Goal: Task Accomplishment & Management: Complete application form

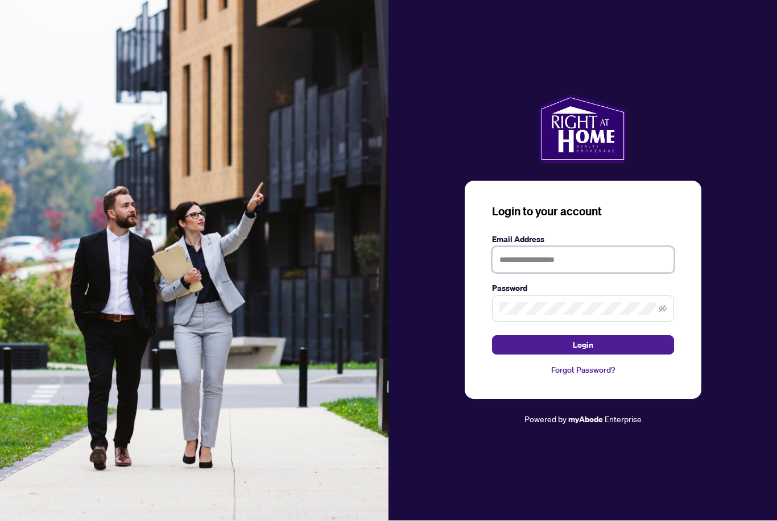
click at [563, 273] on input "text" at bounding box center [583, 260] width 182 height 26
type input "**********"
click at [582, 355] on button "Login" at bounding box center [583, 345] width 182 height 19
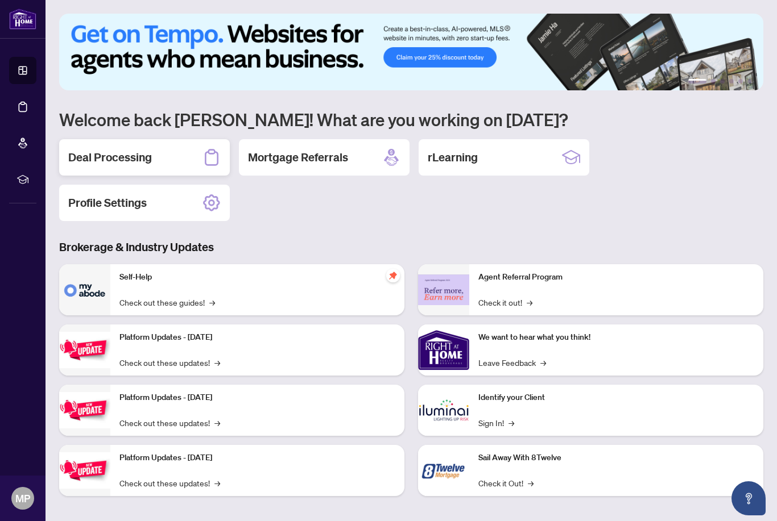
click at [140, 154] on h2 "Deal Processing" at bounding box center [110, 158] width 84 height 16
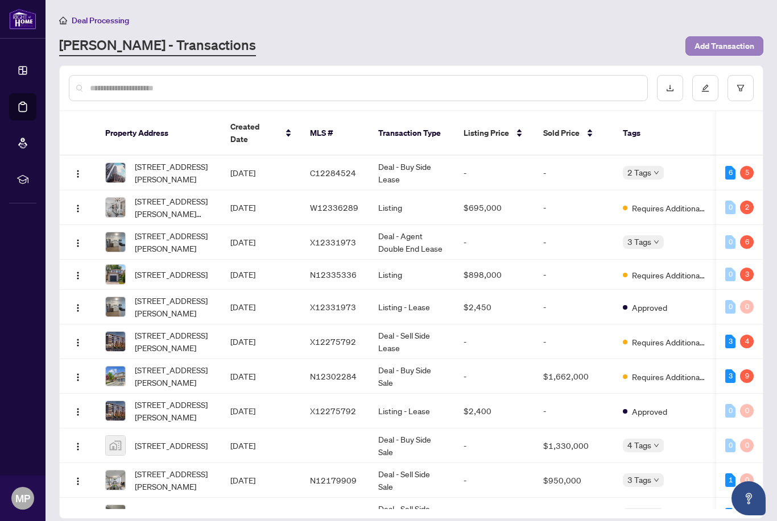
click at [732, 45] on span "Add Transaction" at bounding box center [724, 46] width 60 height 18
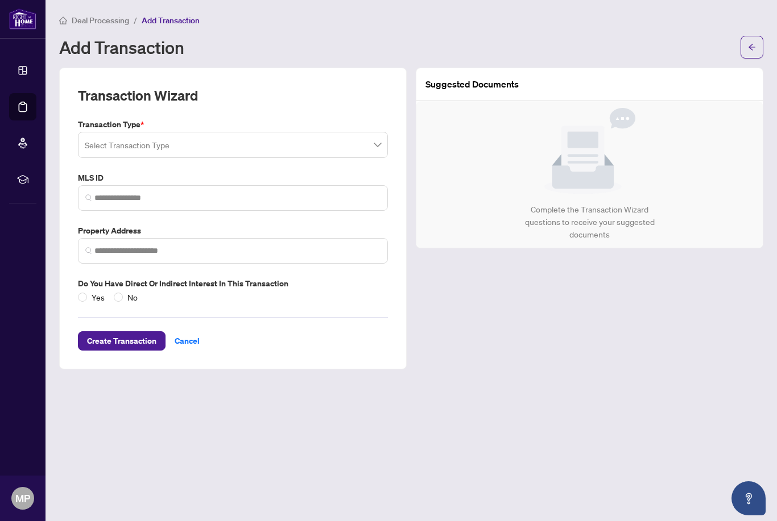
click at [222, 146] on input "search" at bounding box center [228, 146] width 286 height 25
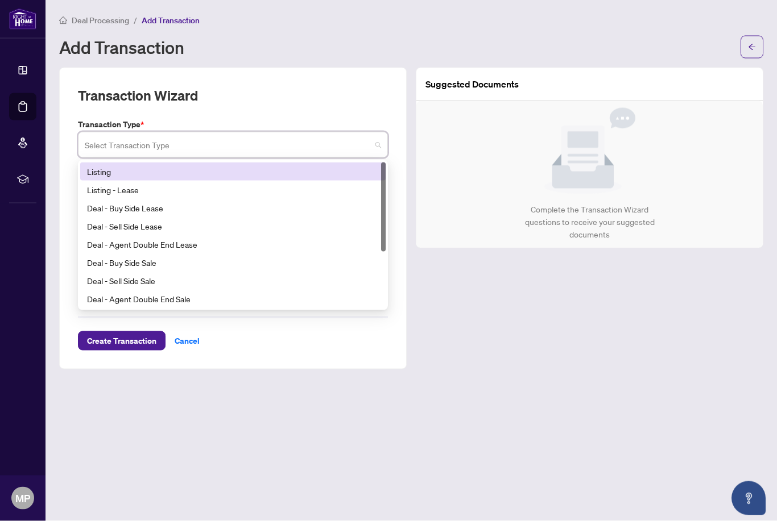
click at [186, 173] on div "Listing" at bounding box center [233, 171] width 292 height 13
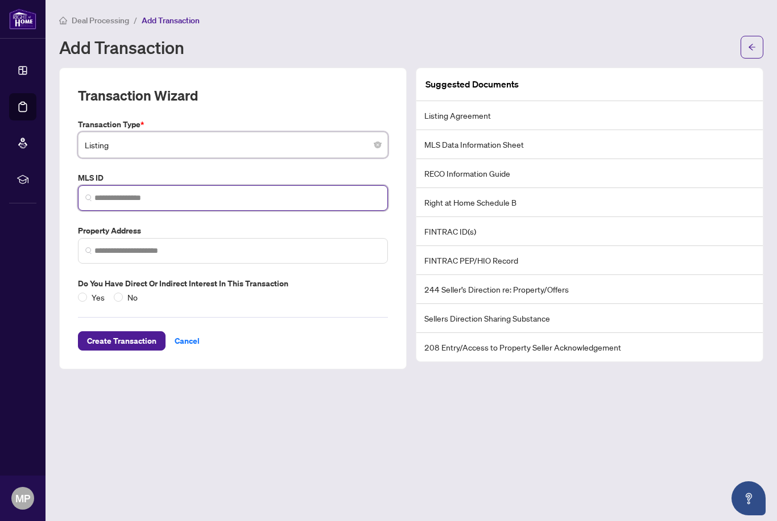
click at [147, 200] on input "search" at bounding box center [237, 198] width 286 height 12
paste input "*********"
type input "*********"
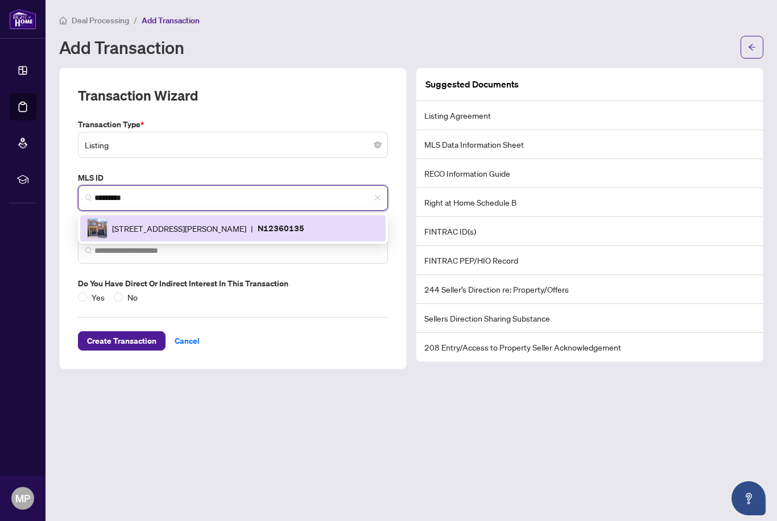
click at [212, 229] on span "[STREET_ADDRESS][PERSON_NAME]" at bounding box center [179, 228] width 134 height 13
type input "**********"
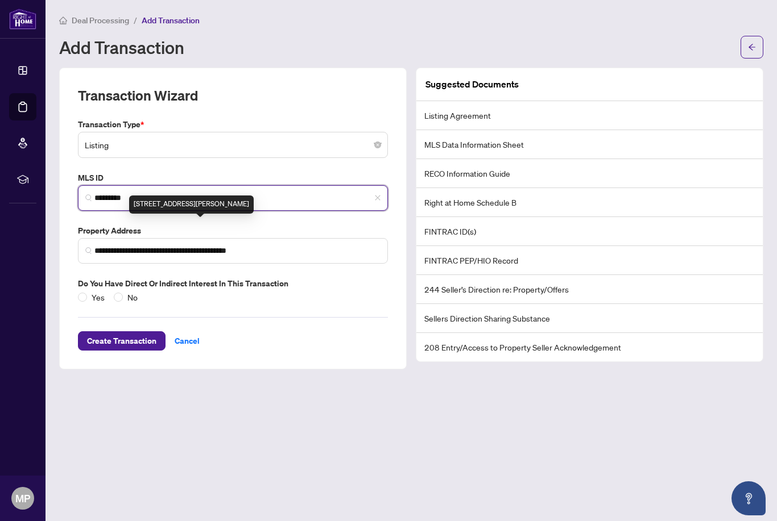
type input "*********"
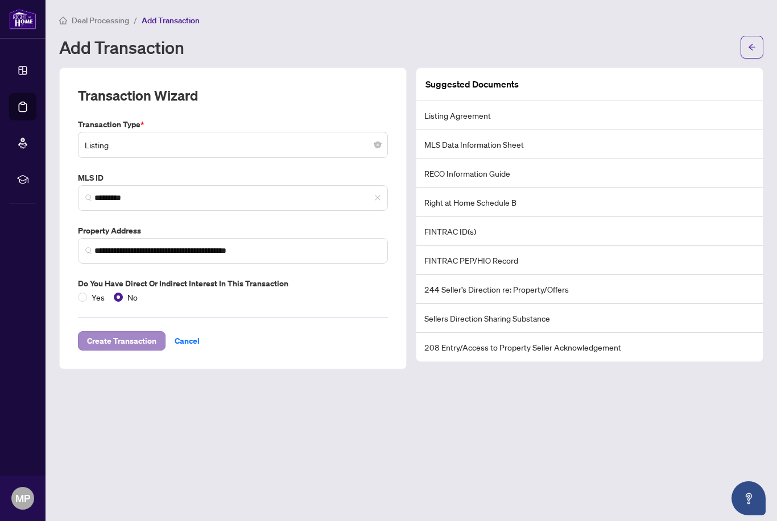
click at [128, 337] on span "Create Transaction" at bounding box center [121, 341] width 69 height 18
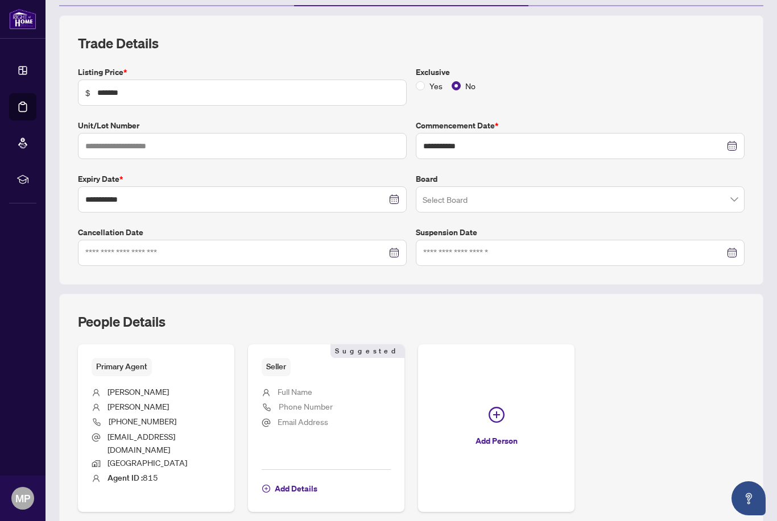
scroll to position [140, 0]
click at [309, 480] on span "Add Details" at bounding box center [296, 489] width 43 height 18
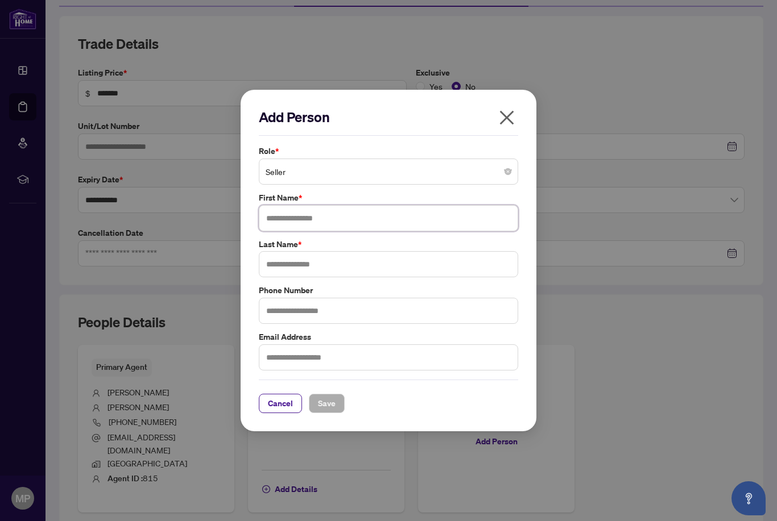
click at [349, 231] on input "text" at bounding box center [388, 218] width 259 height 26
type input "*"
type input "********"
click at [342, 277] on input "text" at bounding box center [388, 264] width 259 height 26
type input "*******"
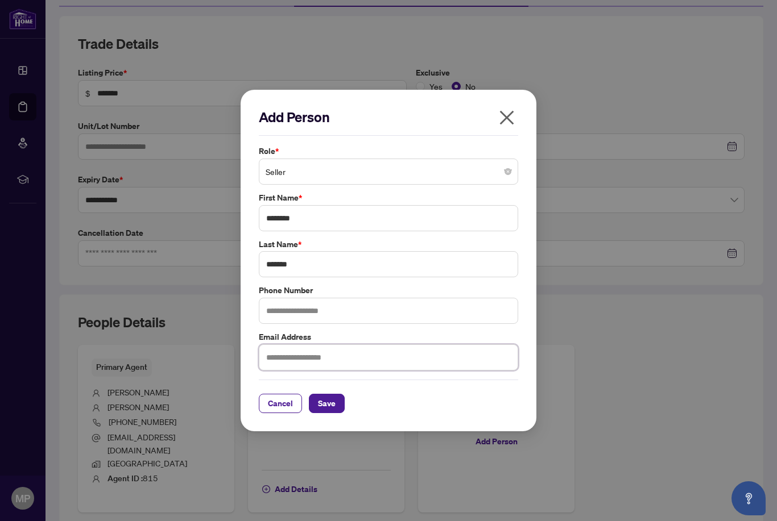
click at [308, 360] on input "text" at bounding box center [388, 358] width 259 height 26
paste input "**********"
type input "**********"
click at [330, 404] on span "Save" at bounding box center [327, 404] width 18 height 18
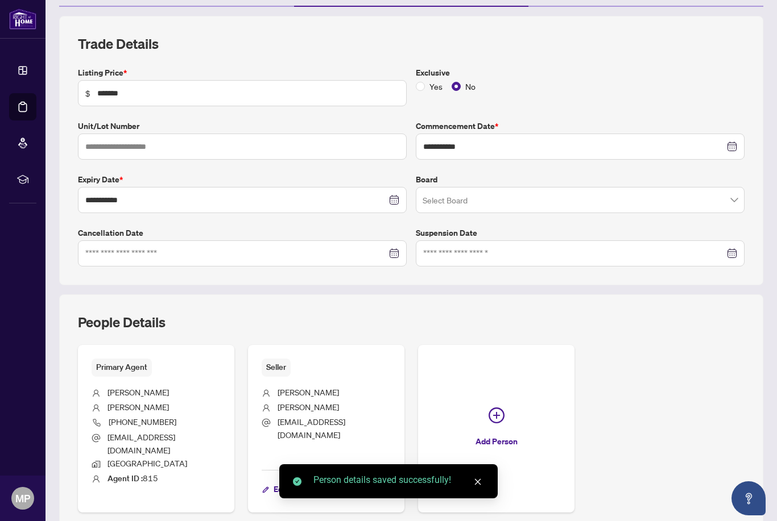
scroll to position [38, 0]
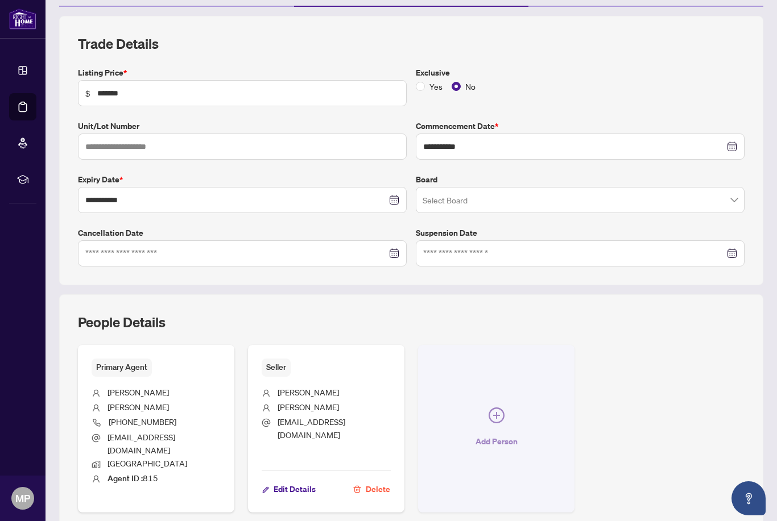
click at [486, 433] on span "Add Person" at bounding box center [496, 442] width 42 height 18
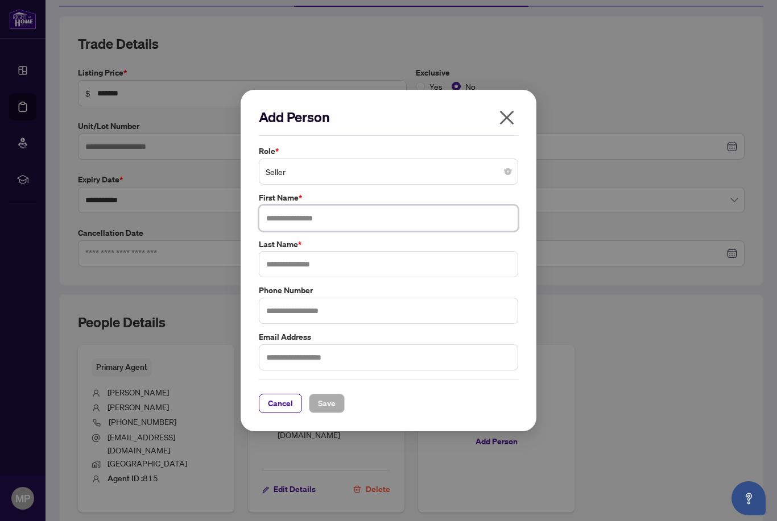
click at [354, 220] on input "text" at bounding box center [388, 218] width 259 height 26
type input "*****"
click at [343, 267] on input "text" at bounding box center [388, 264] width 259 height 26
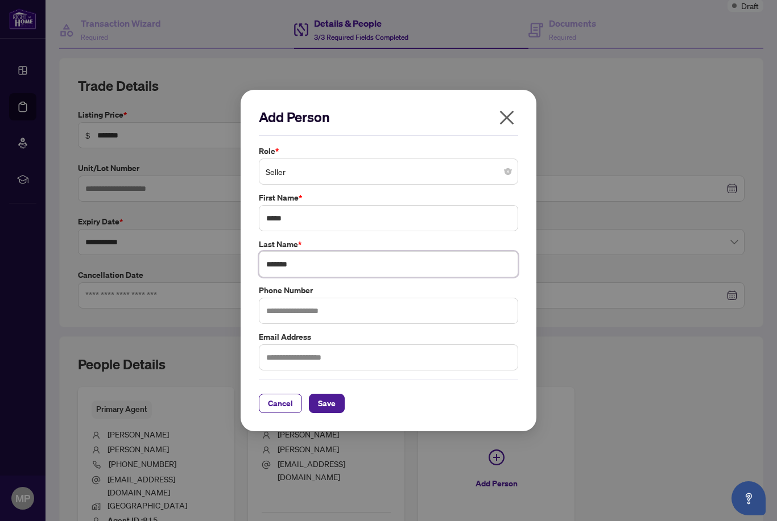
type input "*******"
click at [305, 363] on input "text" at bounding box center [388, 358] width 259 height 26
paste input "**********"
type input "**********"
click at [334, 407] on span "Save" at bounding box center [327, 404] width 18 height 18
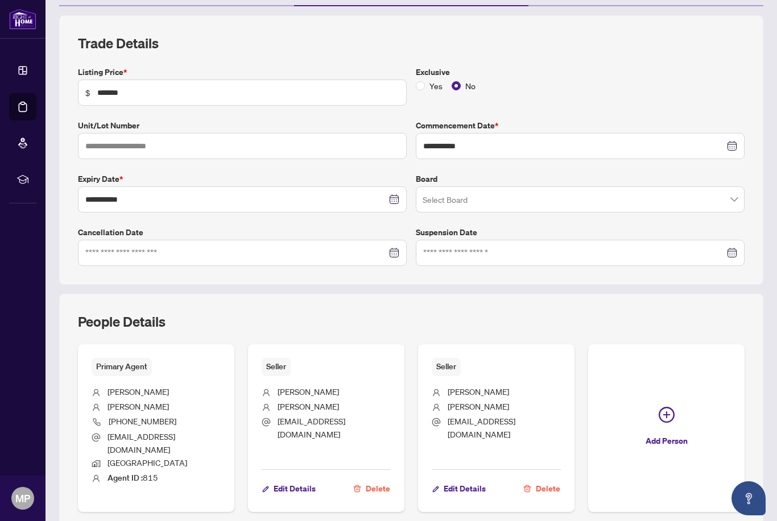
scroll to position [140, 0]
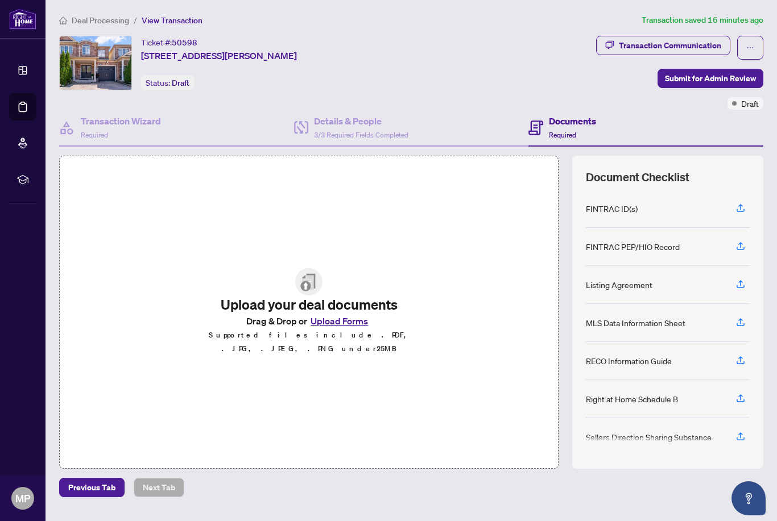
click at [344, 314] on button "Upload Forms" at bounding box center [339, 321] width 64 height 15
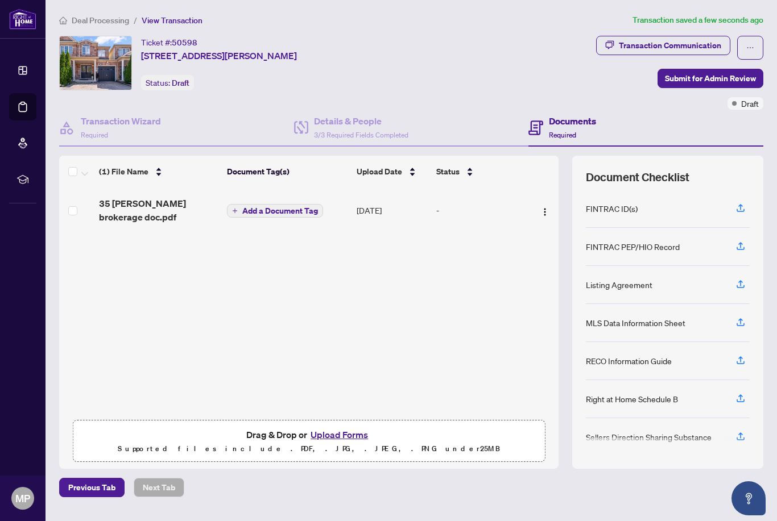
click at [343, 428] on button "Upload Forms" at bounding box center [339, 435] width 64 height 15
click at [702, 69] on span "Submit for Admin Review" at bounding box center [710, 78] width 91 height 18
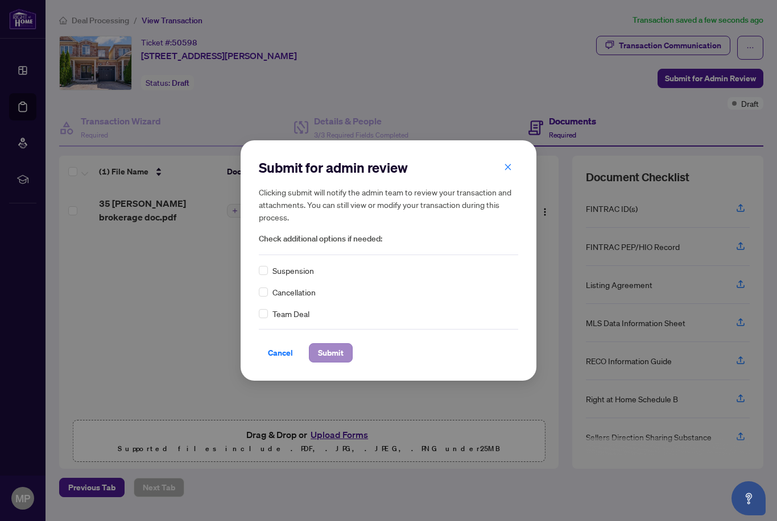
click at [335, 360] on span "Submit" at bounding box center [331, 353] width 26 height 18
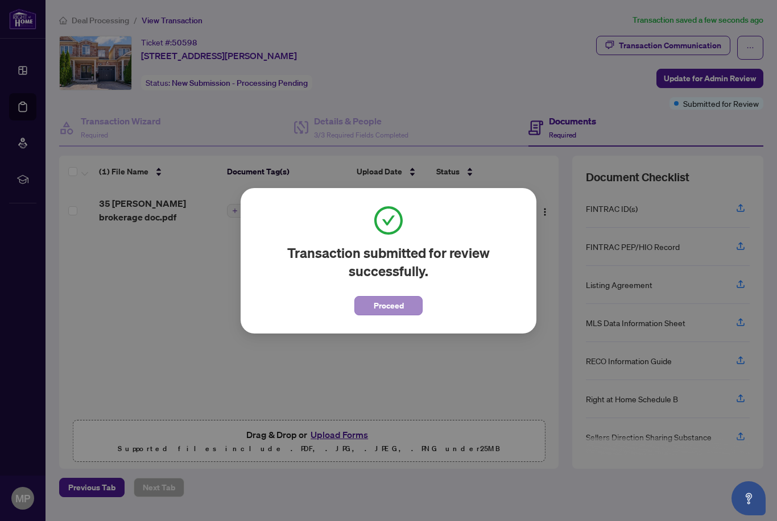
click at [388, 311] on span "Proceed" at bounding box center [389, 306] width 30 height 18
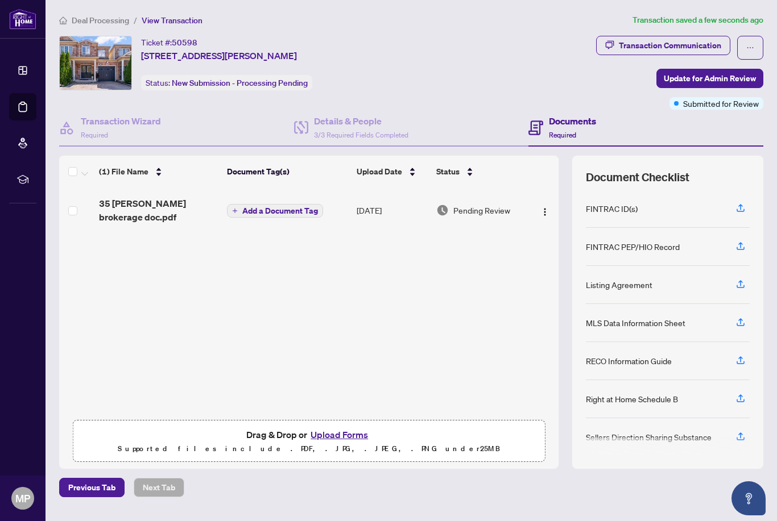
click at [94, 19] on span "Deal Processing" at bounding box center [100, 20] width 57 height 10
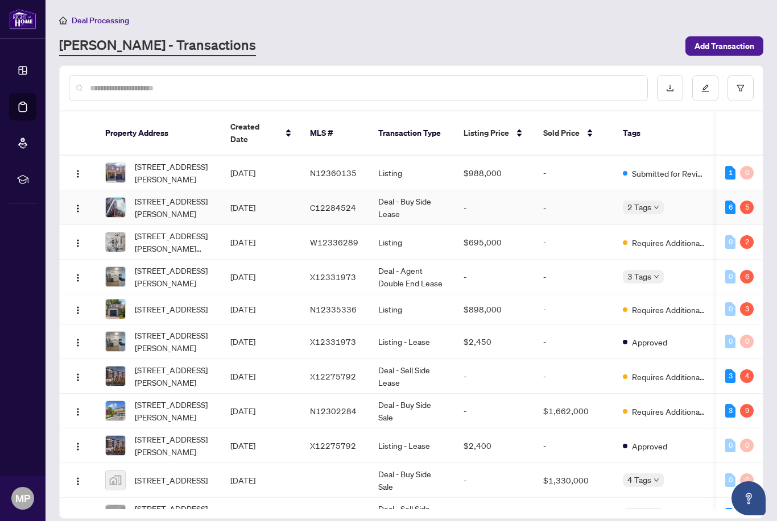
click at [185, 197] on span "[STREET_ADDRESS][PERSON_NAME]" at bounding box center [173, 207] width 77 height 25
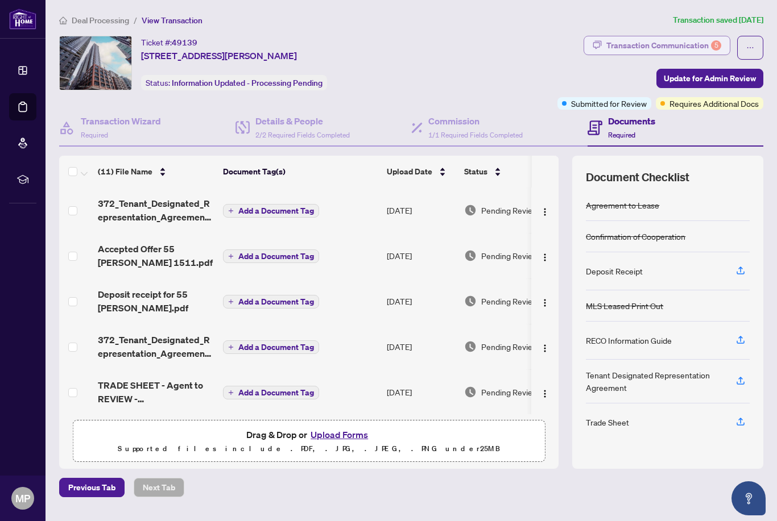
click at [711, 49] on div "Transaction Communication 5" at bounding box center [663, 45] width 115 height 18
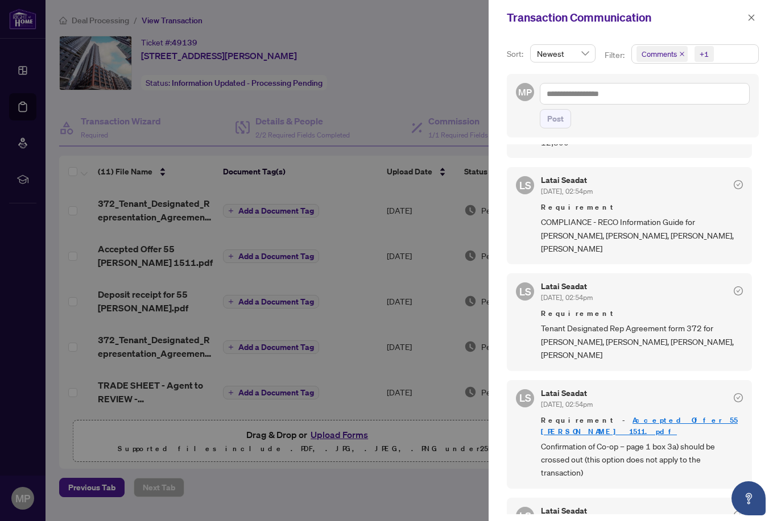
scroll to position [107, 0]
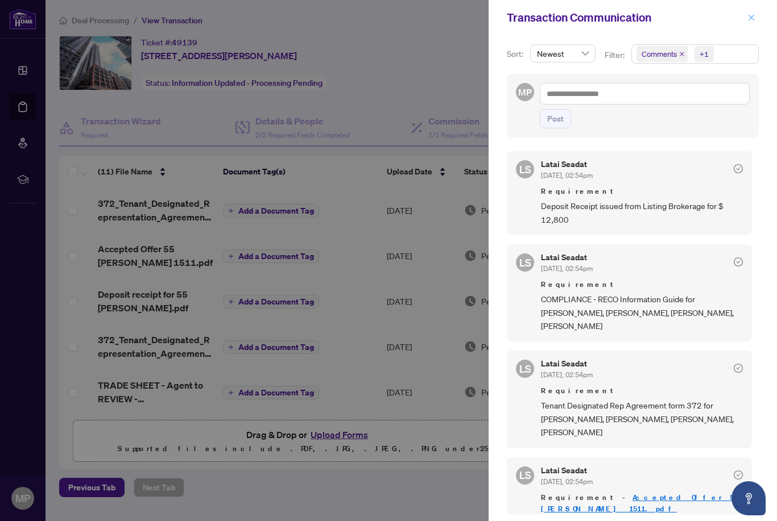
click at [750, 20] on icon "close" at bounding box center [751, 18] width 8 height 8
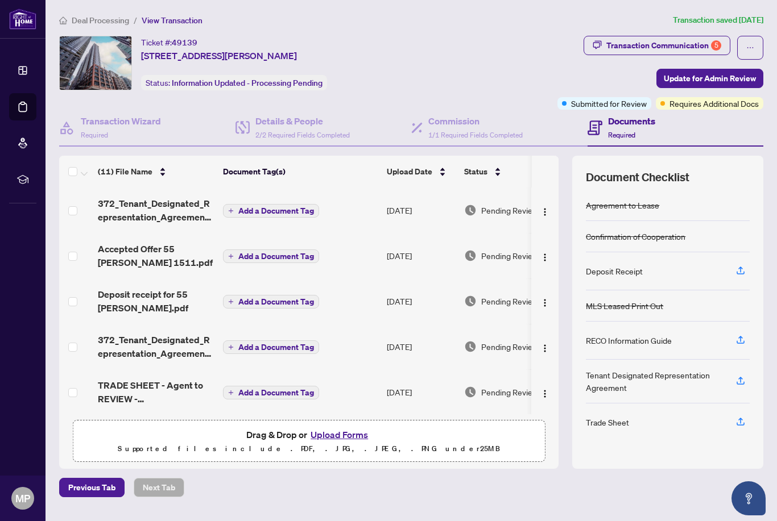
scroll to position [0, 0]
click at [346, 442] on button "Upload Forms" at bounding box center [339, 435] width 64 height 15
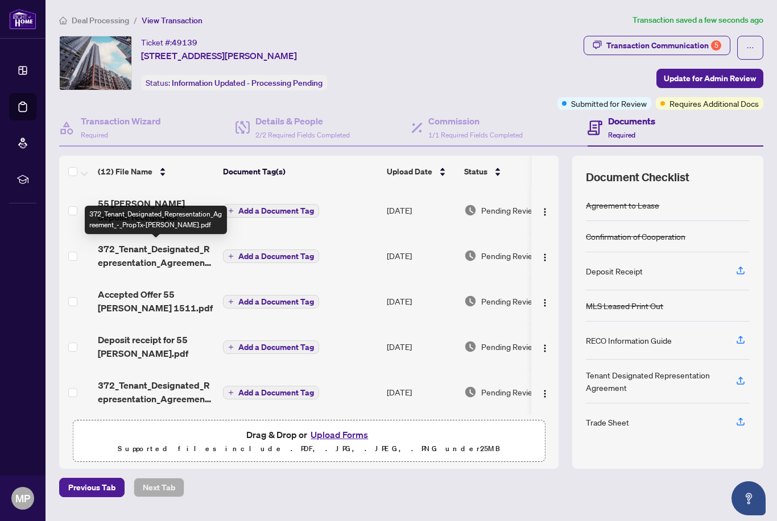
click at [169, 256] on span "372_Tenant_Designated_Representation_Agreement_-_PropTx-[PERSON_NAME].pdf" at bounding box center [156, 255] width 116 height 27
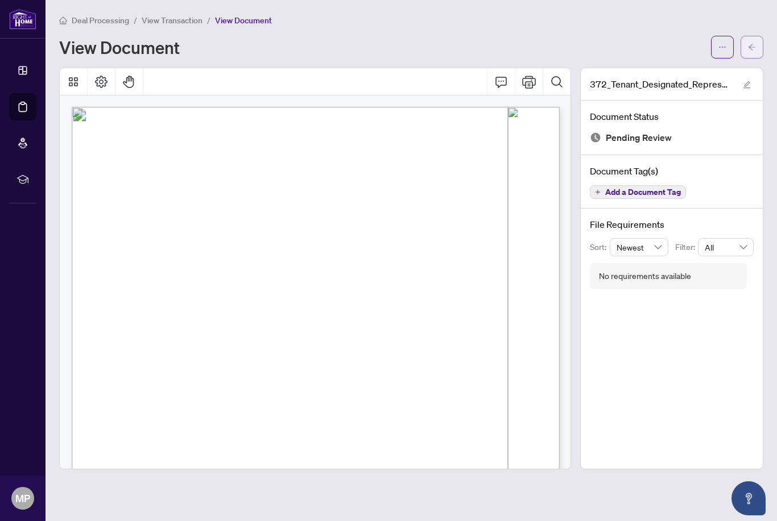
click at [748, 48] on icon "arrow-left" at bounding box center [752, 47] width 8 height 8
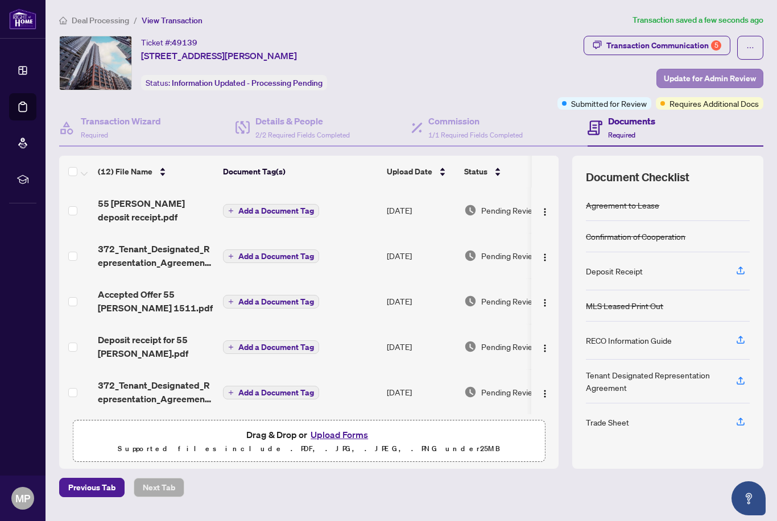
click at [728, 80] on span "Update for Admin Review" at bounding box center [709, 78] width 92 height 18
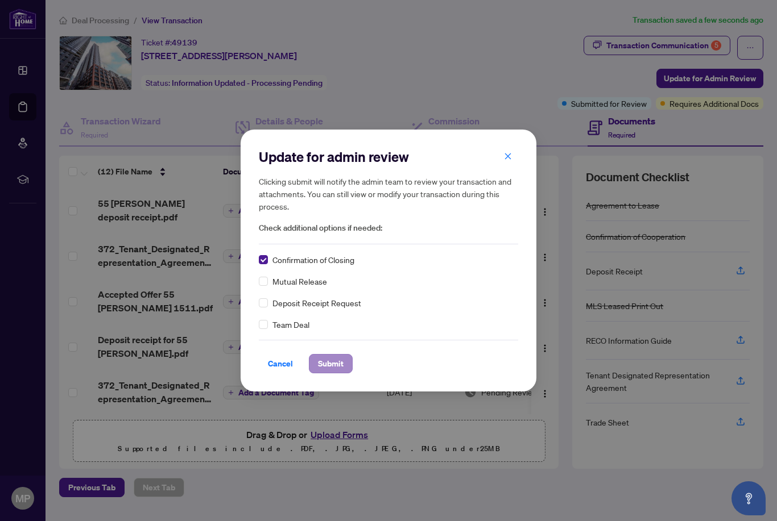
click at [341, 364] on span "Submit" at bounding box center [331, 364] width 26 height 18
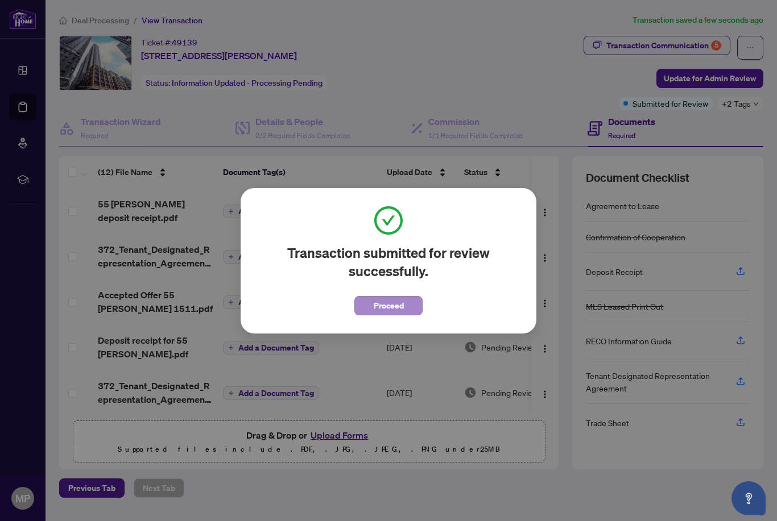
click at [391, 311] on span "Proceed" at bounding box center [389, 306] width 30 height 18
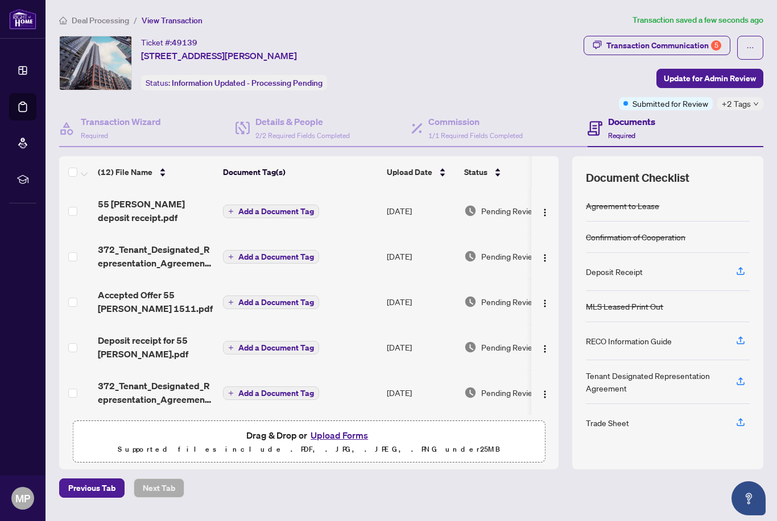
click at [97, 22] on span "Deal Processing" at bounding box center [100, 20] width 57 height 10
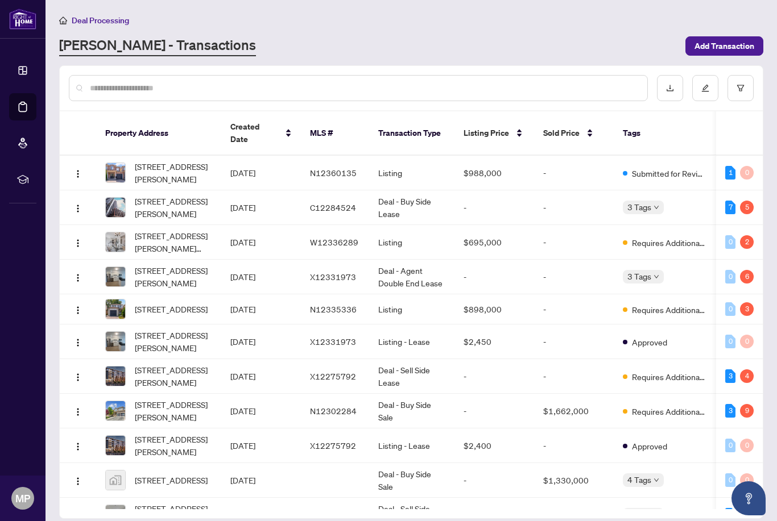
click at [177, 233] on span "[STREET_ADDRESS][PERSON_NAME][PERSON_NAME]" at bounding box center [173, 242] width 77 height 25
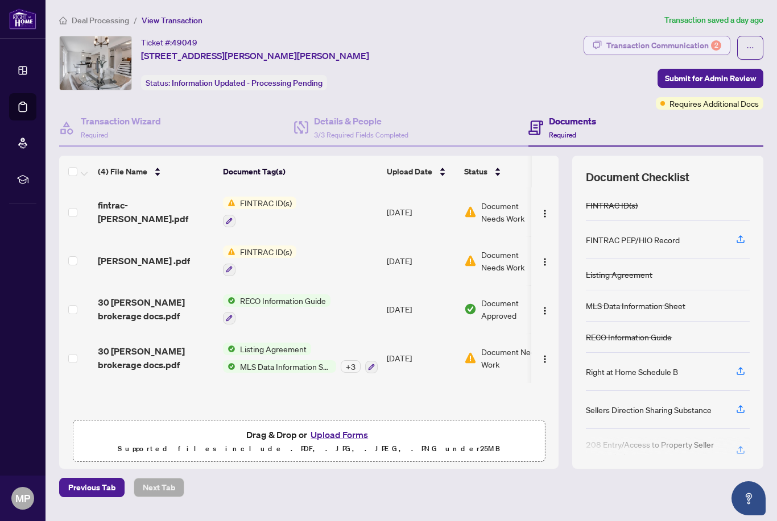
click at [708, 40] on div "Transaction Communication 2" at bounding box center [663, 45] width 115 height 18
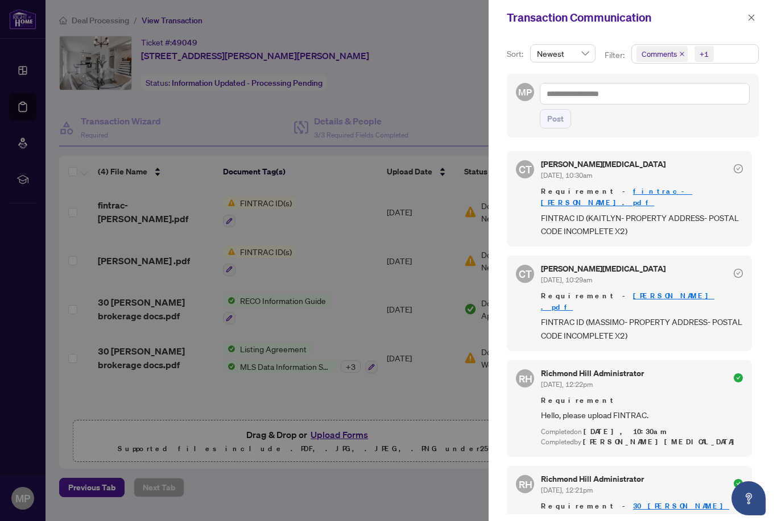
click at [453, 103] on div at bounding box center [388, 260] width 777 height 521
click at [744, 20] on button "button" at bounding box center [751, 18] width 15 height 14
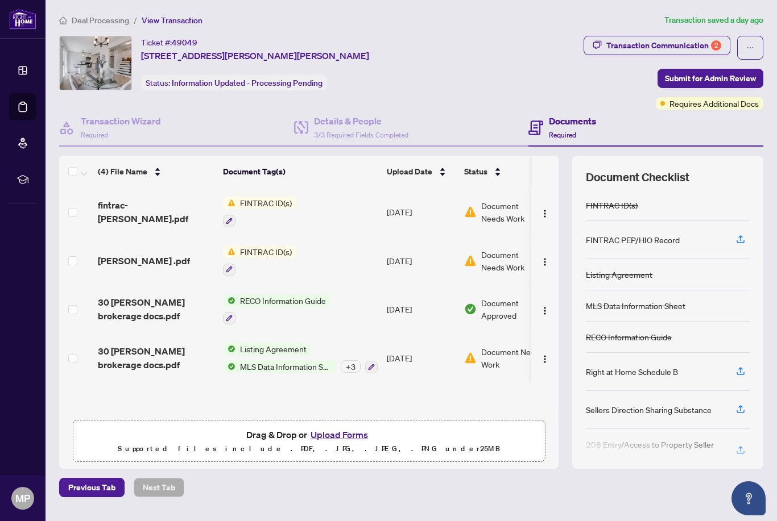
click at [275, 202] on span "FINTRAC ID(s)" at bounding box center [265, 203] width 61 height 13
click at [262, 261] on span "FINTRAC ID(s)" at bounding box center [239, 258] width 61 height 13
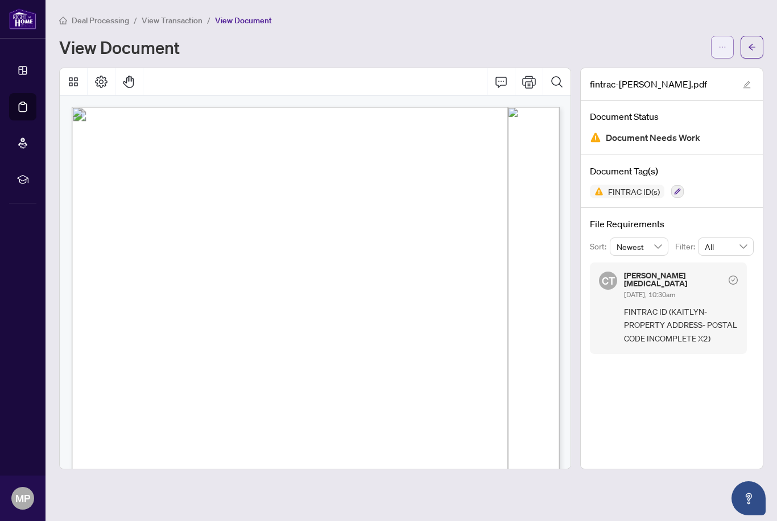
click at [721, 53] on span "button" at bounding box center [722, 47] width 8 height 18
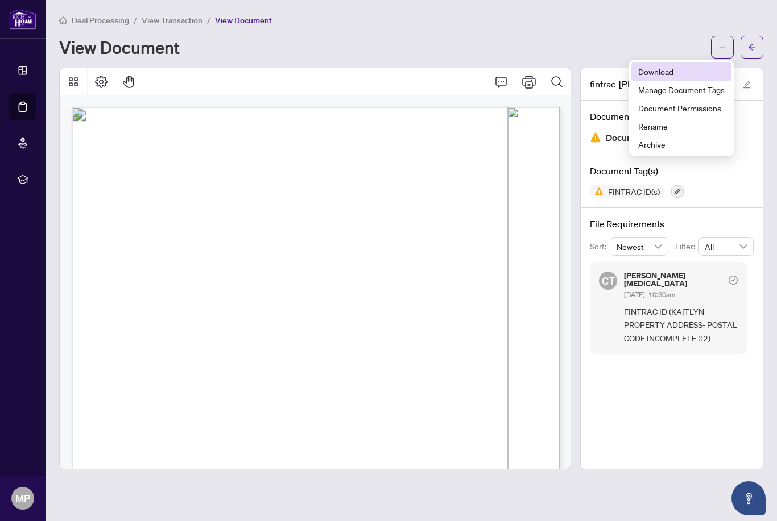
click at [681, 75] on span "Download" at bounding box center [681, 71] width 86 height 13
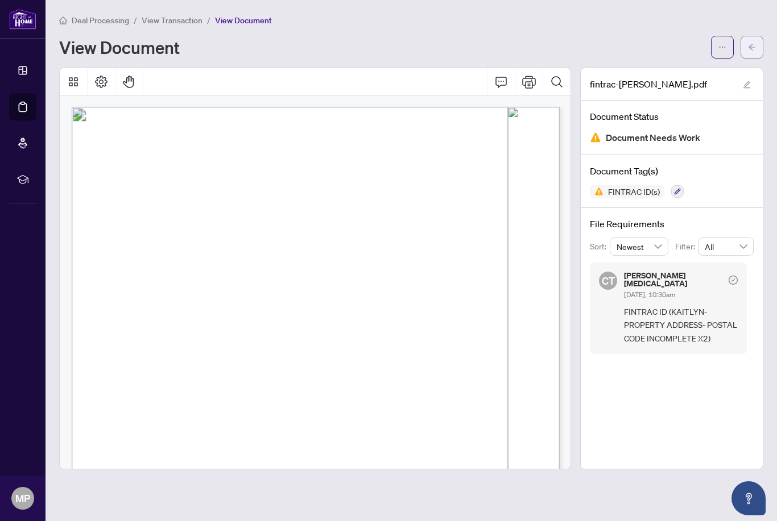
click at [750, 44] on icon "arrow-left" at bounding box center [752, 47] width 8 height 8
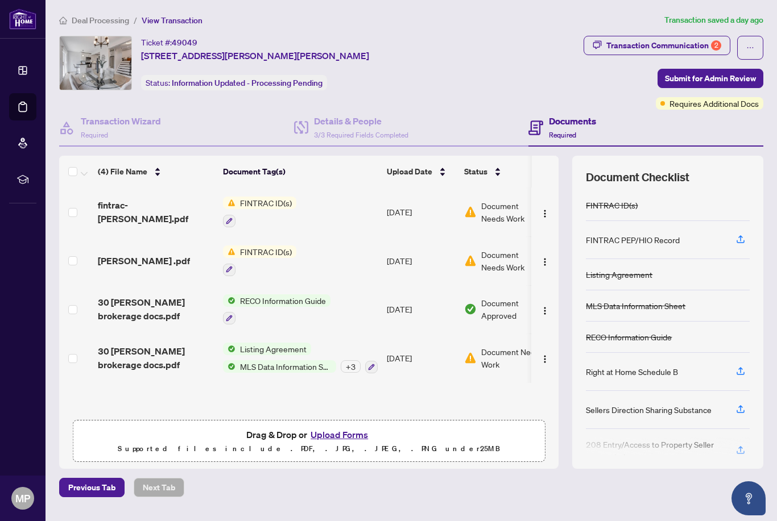
click at [279, 255] on span "FINTRAC ID(s)" at bounding box center [265, 252] width 61 height 13
click at [274, 307] on span "FINTRAC ID(s)" at bounding box center [259, 306] width 125 height 13
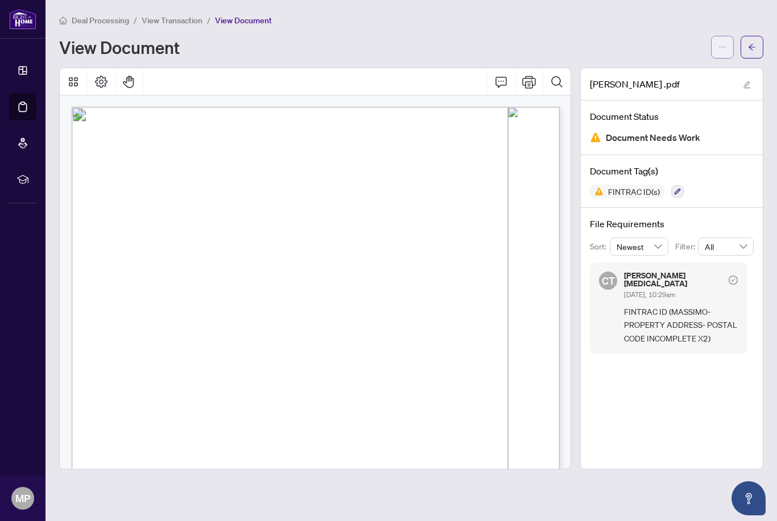
click at [723, 45] on icon "ellipsis" at bounding box center [722, 47] width 8 height 8
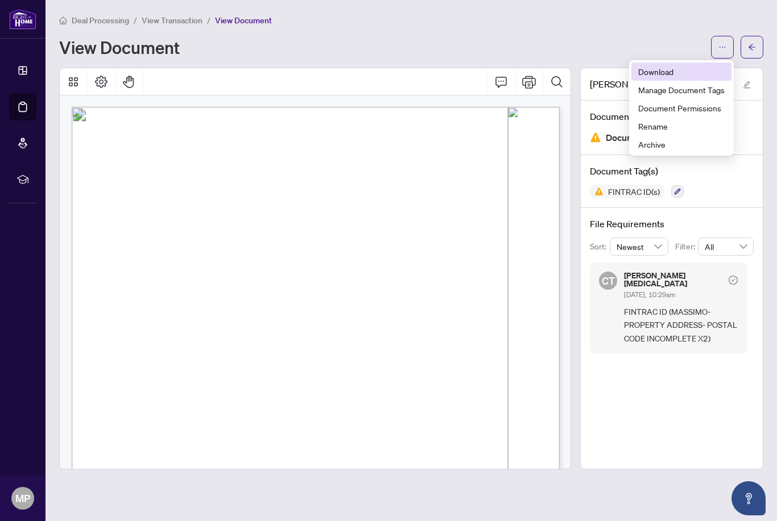
click at [686, 74] on span "Download" at bounding box center [681, 71] width 86 height 13
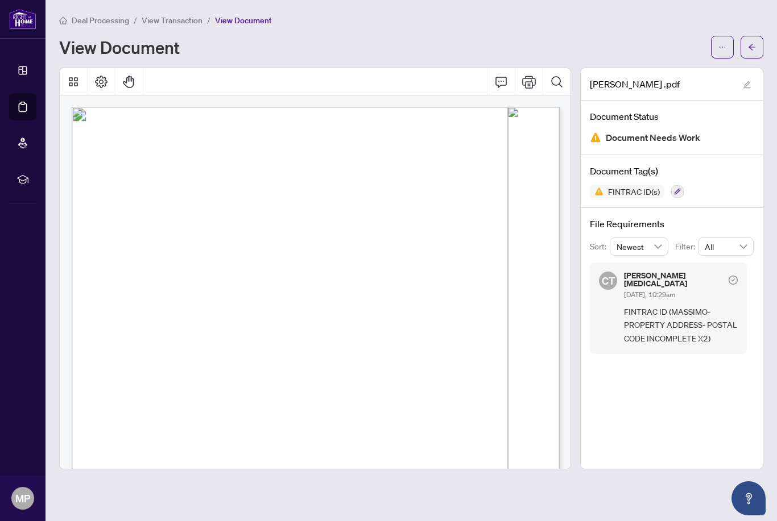
click at [161, 23] on span "View Transaction" at bounding box center [172, 20] width 61 height 10
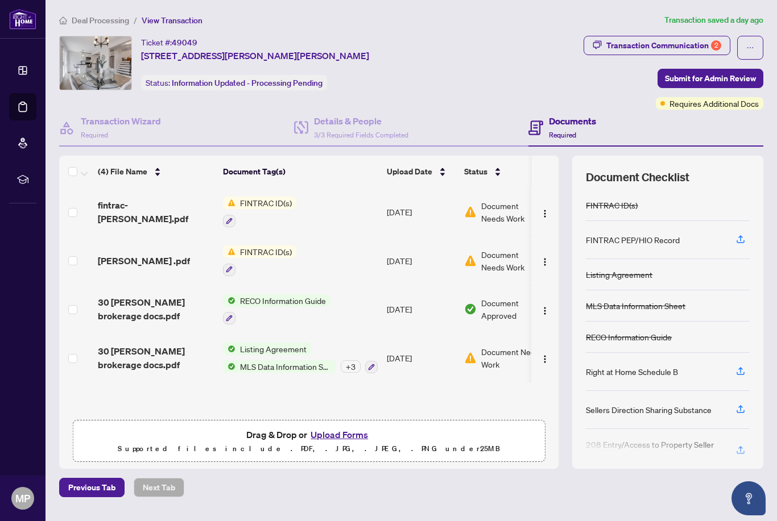
click at [337, 442] on button "Upload Forms" at bounding box center [339, 435] width 64 height 15
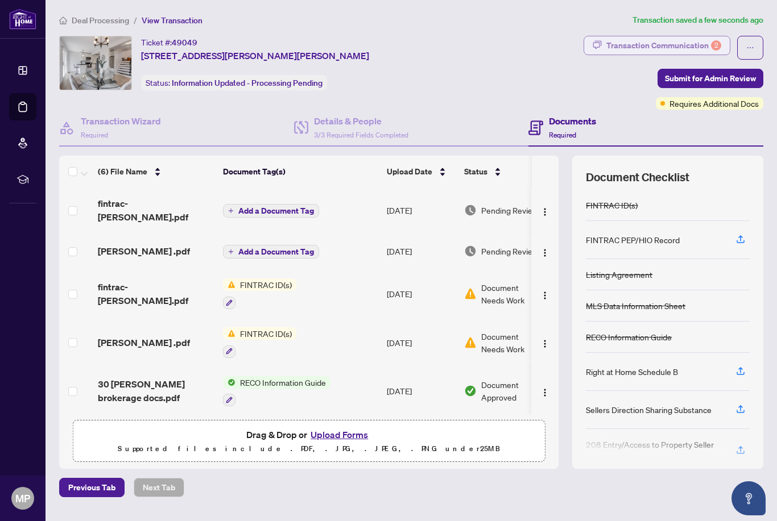
click at [720, 46] on div "2" at bounding box center [716, 45] width 10 height 10
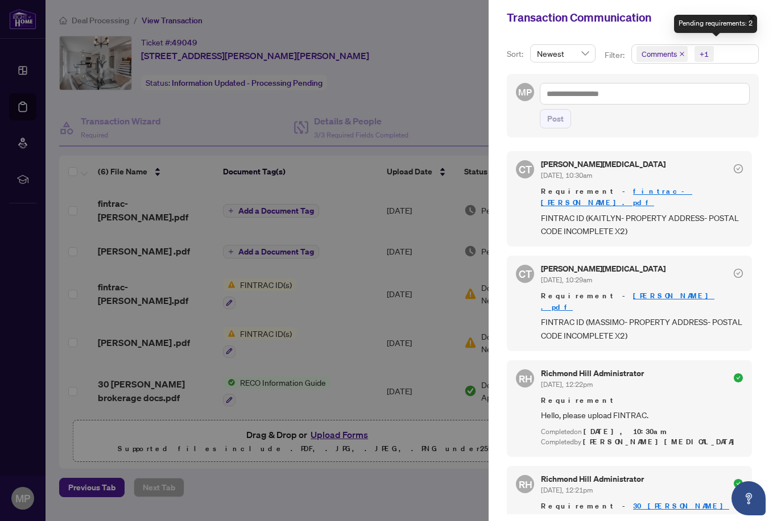
click at [462, 66] on div at bounding box center [388, 260] width 777 height 521
click at [752, 18] on icon "close" at bounding box center [751, 17] width 6 height 6
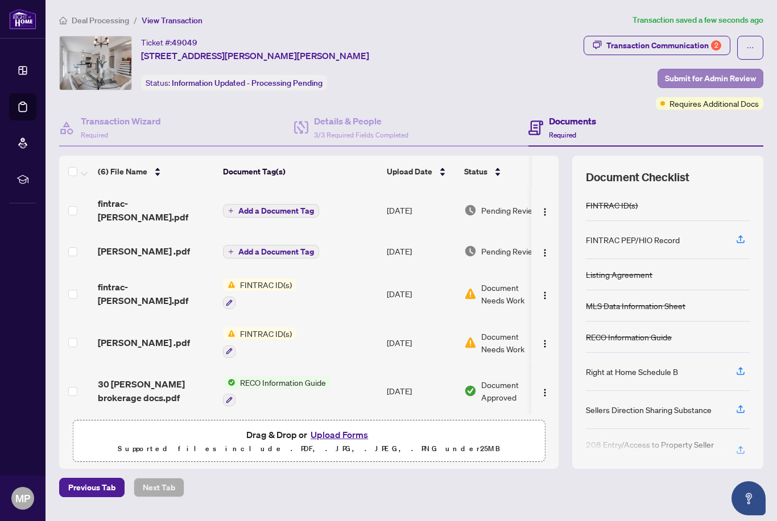
click at [712, 80] on span "Submit for Admin Review" at bounding box center [710, 78] width 91 height 18
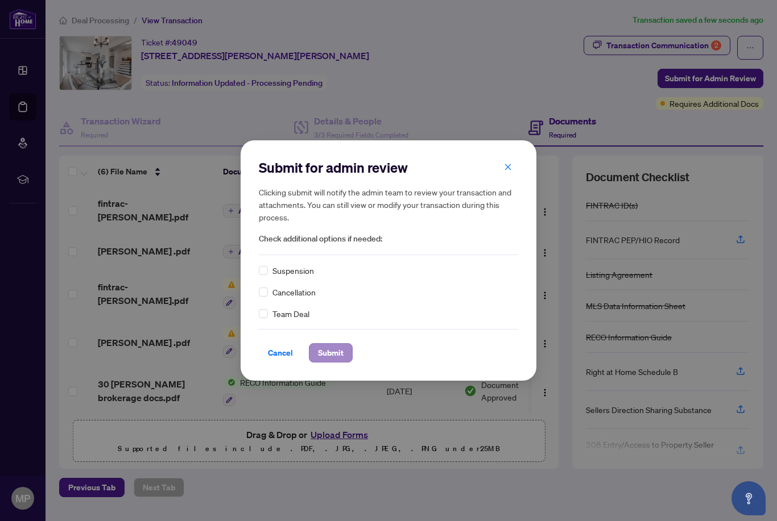
click at [339, 359] on span "Submit" at bounding box center [331, 353] width 26 height 18
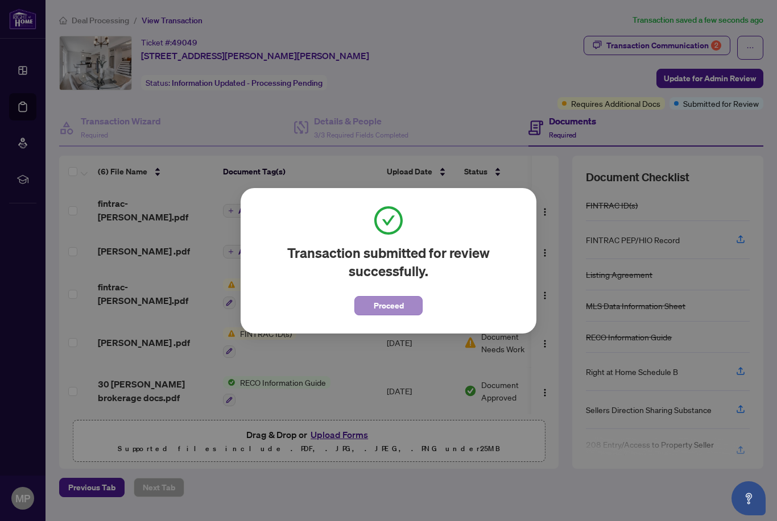
click at [395, 307] on span "Proceed" at bounding box center [389, 306] width 30 height 18
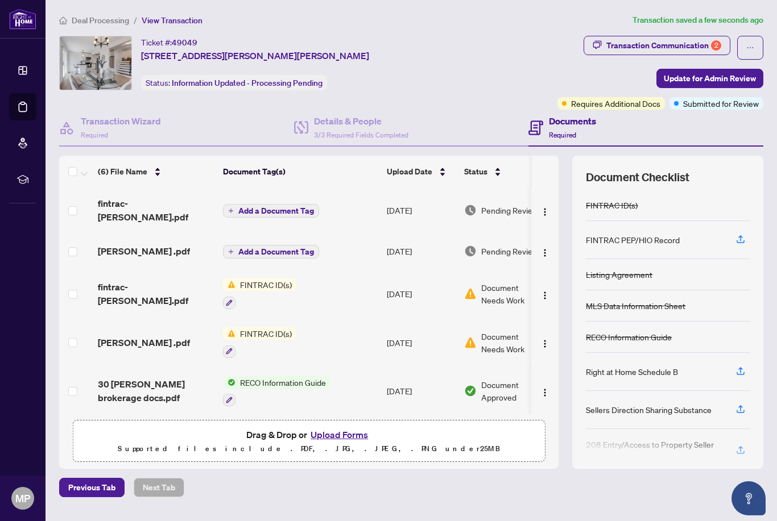
click at [114, 23] on span "Deal Processing" at bounding box center [100, 20] width 57 height 10
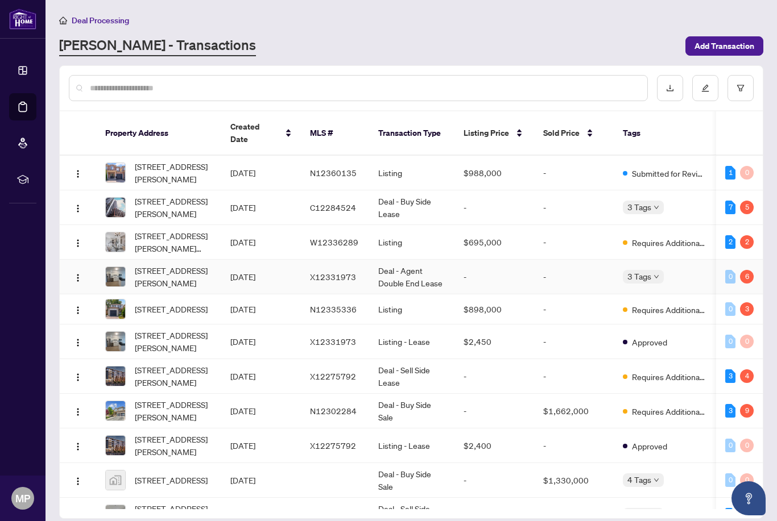
click at [173, 270] on span "[STREET_ADDRESS][PERSON_NAME]" at bounding box center [173, 276] width 77 height 25
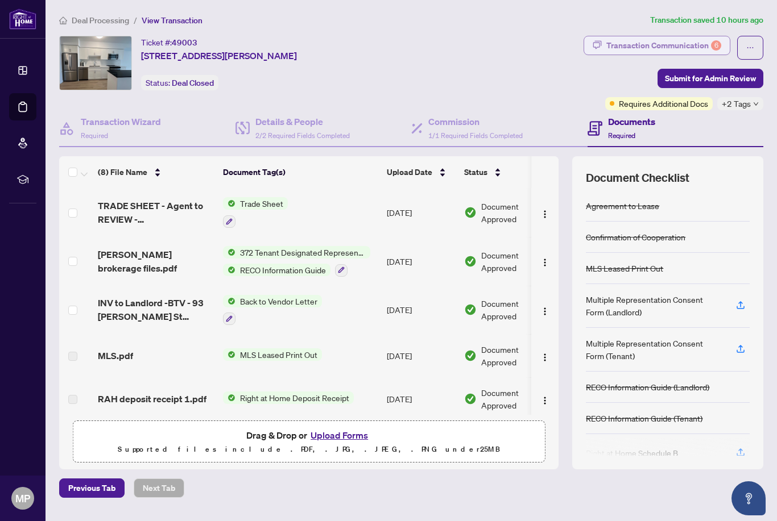
click at [712, 43] on div "6" at bounding box center [716, 45] width 10 height 10
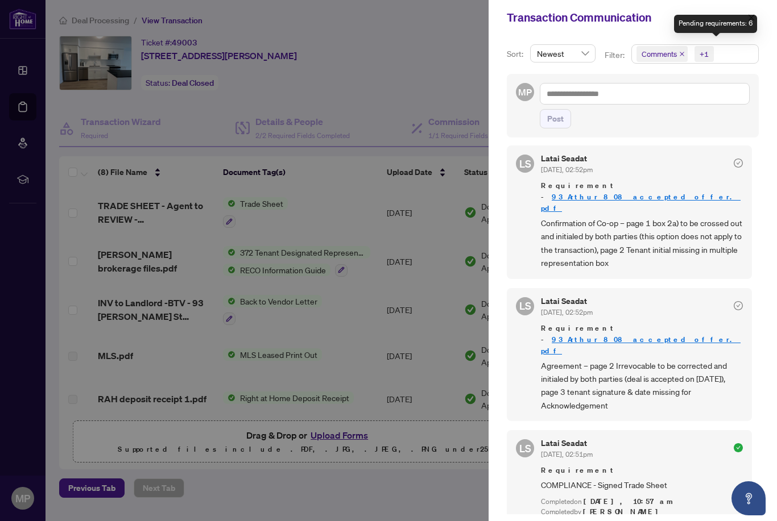
scroll to position [879, 0]
click at [453, 77] on div at bounding box center [388, 260] width 777 height 521
click at [435, 436] on div at bounding box center [388, 260] width 777 height 521
click at [756, 23] on button "button" at bounding box center [751, 18] width 15 height 14
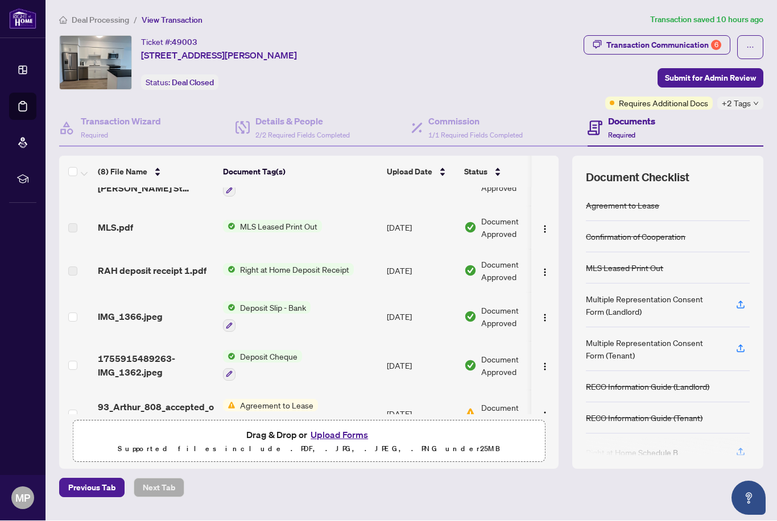
scroll to position [128, 0]
click at [283, 403] on span "Agreement to Lease" at bounding box center [276, 406] width 82 height 13
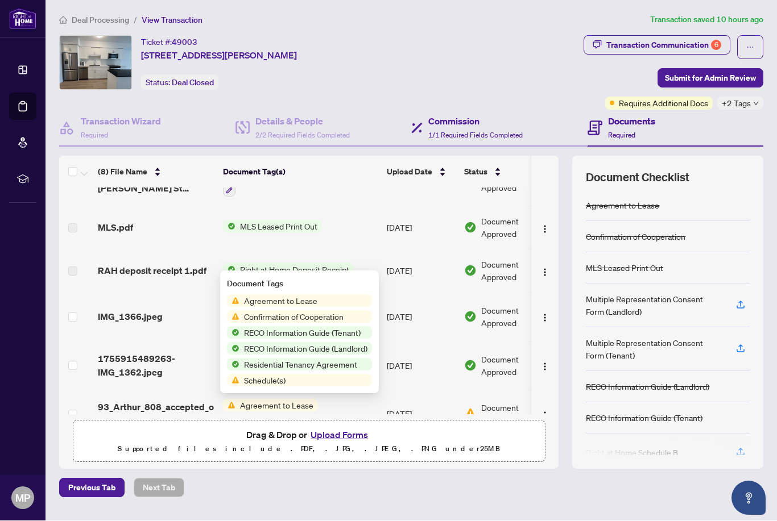
click at [533, 113] on div "Commission 1/1 Required Fields Completed" at bounding box center [499, 128] width 176 height 37
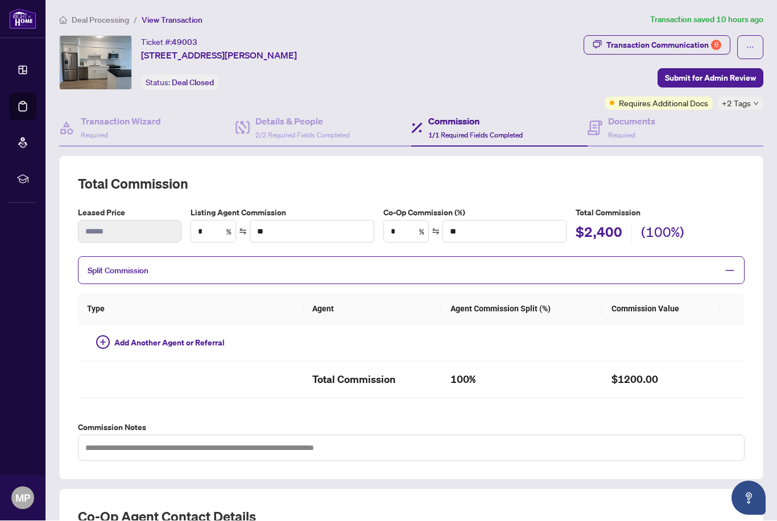
type textarea "**********"
type input "**"
type input "******"
type input "**"
type input "******"
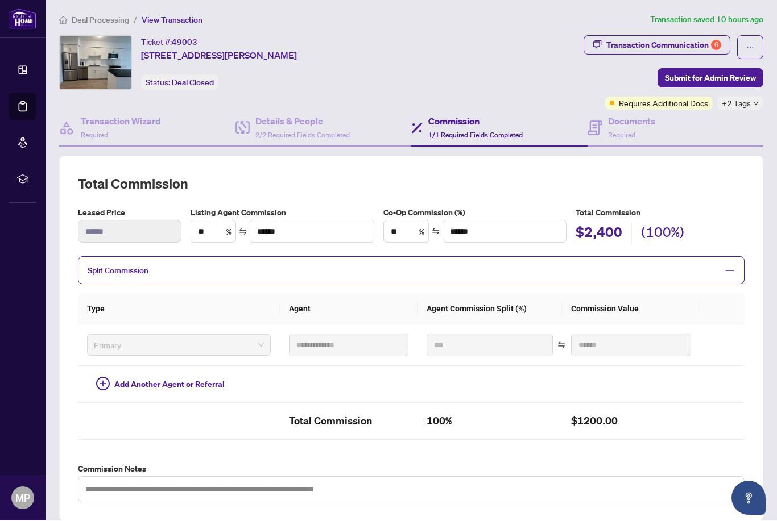
click at [107, 21] on span "Deal Processing" at bounding box center [100, 20] width 57 height 10
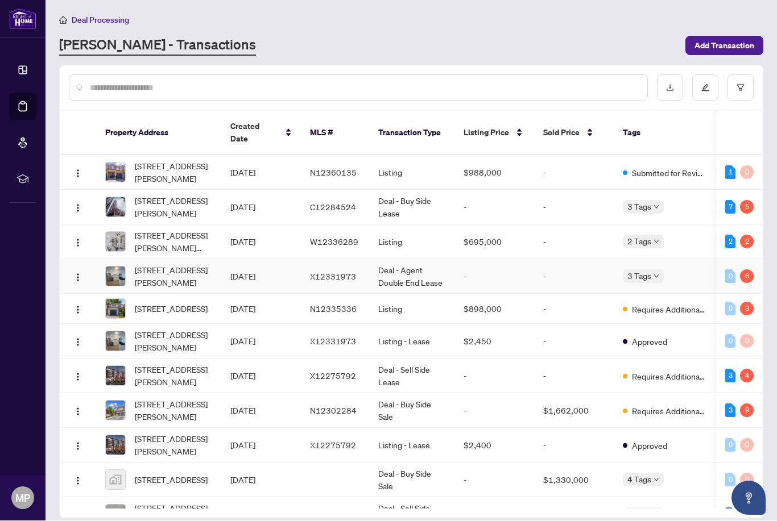
click at [179, 269] on span "[STREET_ADDRESS][PERSON_NAME]" at bounding box center [173, 276] width 77 height 25
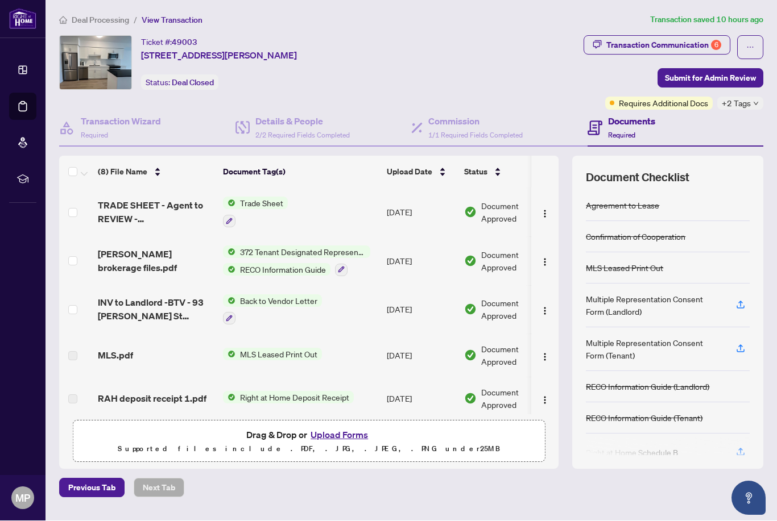
click at [260, 205] on span "Trade Sheet" at bounding box center [261, 203] width 52 height 13
click at [252, 202] on span "Trade Sheet" at bounding box center [261, 203] width 52 height 13
click at [228, 222] on icon "button" at bounding box center [229, 221] width 7 height 7
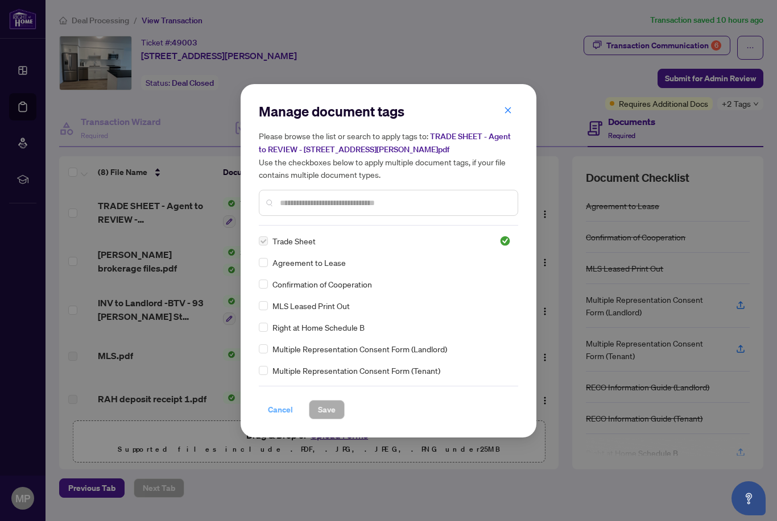
click at [278, 419] on span "Cancel" at bounding box center [280, 410] width 25 height 18
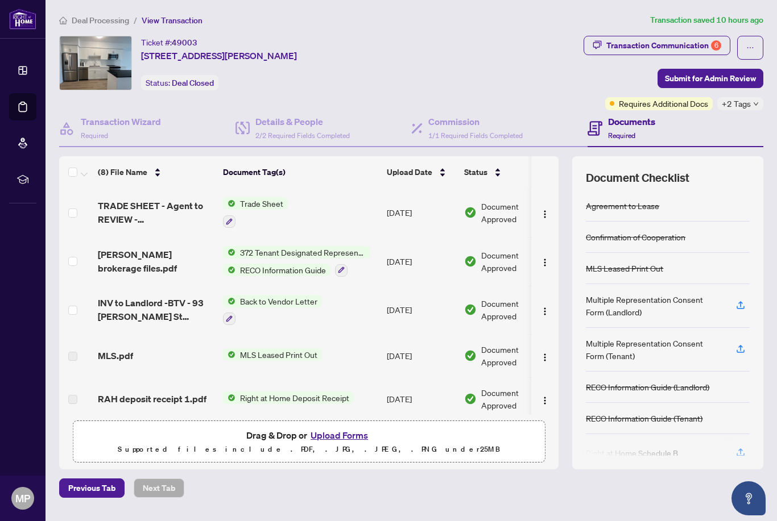
click at [273, 206] on span "Trade Sheet" at bounding box center [261, 203] width 52 height 13
click at [275, 209] on div "Trade Sheet" at bounding box center [255, 212] width 65 height 31
click at [179, 201] on span "TRADE SHEET - Agent to REVIEW - [STREET_ADDRESS][PERSON_NAME]pdf" at bounding box center [156, 212] width 116 height 27
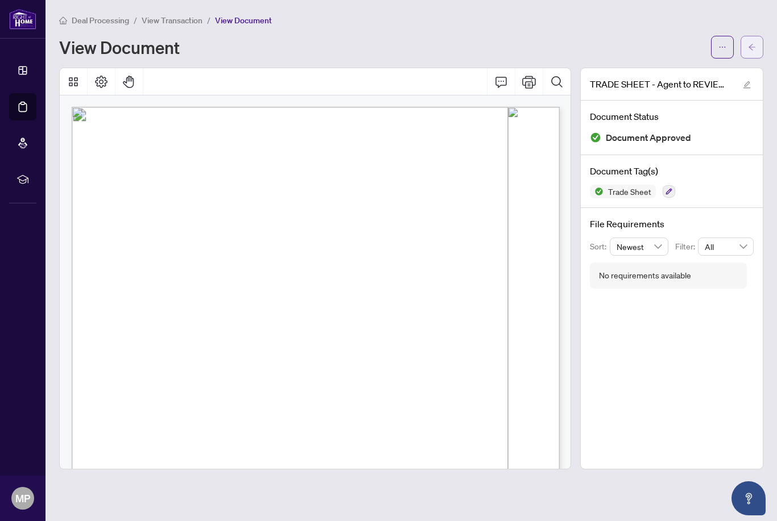
click at [754, 50] on icon "arrow-left" at bounding box center [752, 47] width 8 height 8
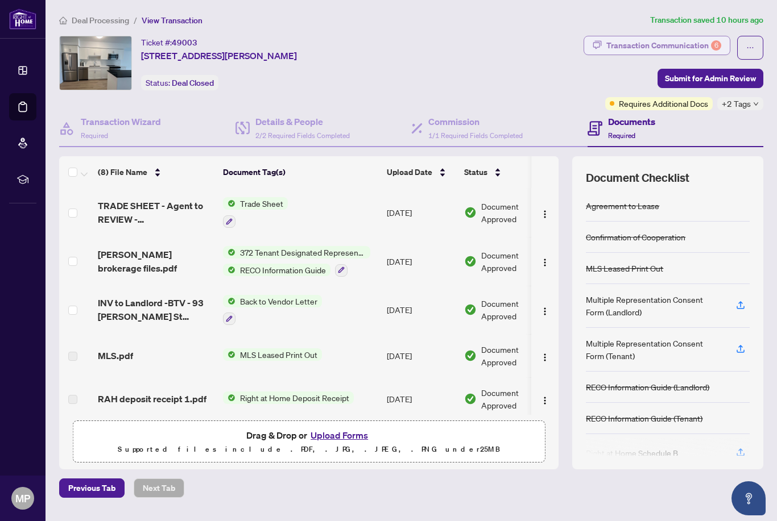
click at [710, 50] on div "Transaction Communication 6" at bounding box center [663, 45] width 115 height 18
type textarea "**********"
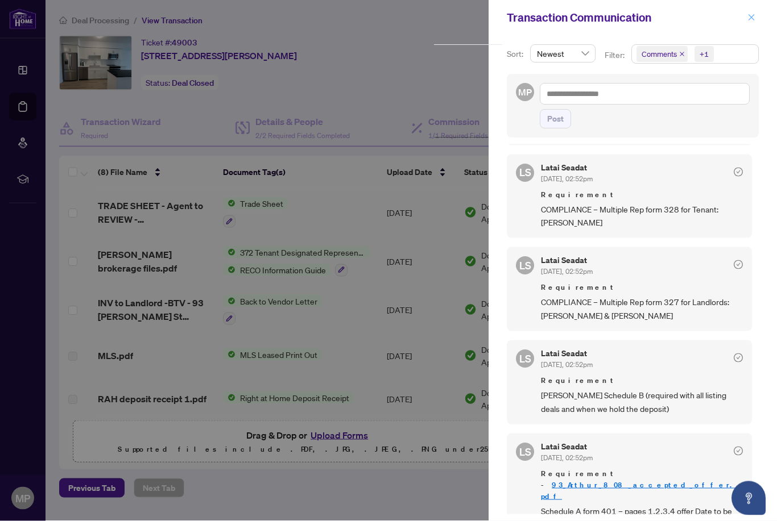
click at [744, 19] on button "button" at bounding box center [751, 18] width 15 height 14
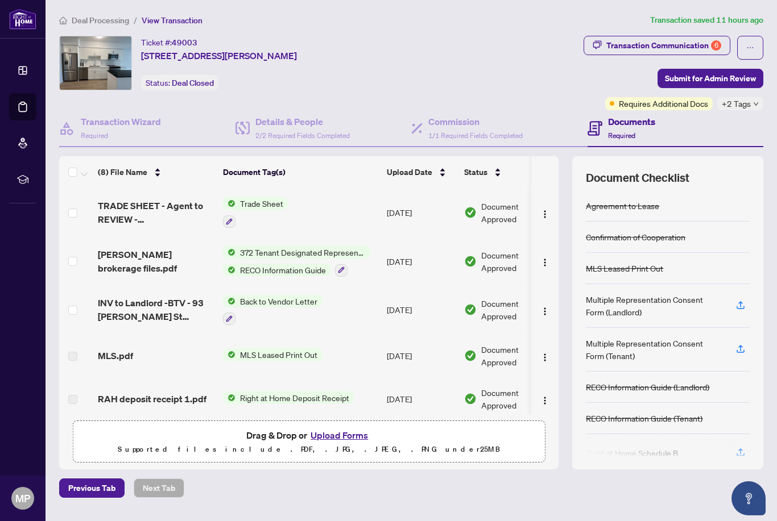
click at [98, 17] on span "Deal Processing" at bounding box center [100, 20] width 57 height 10
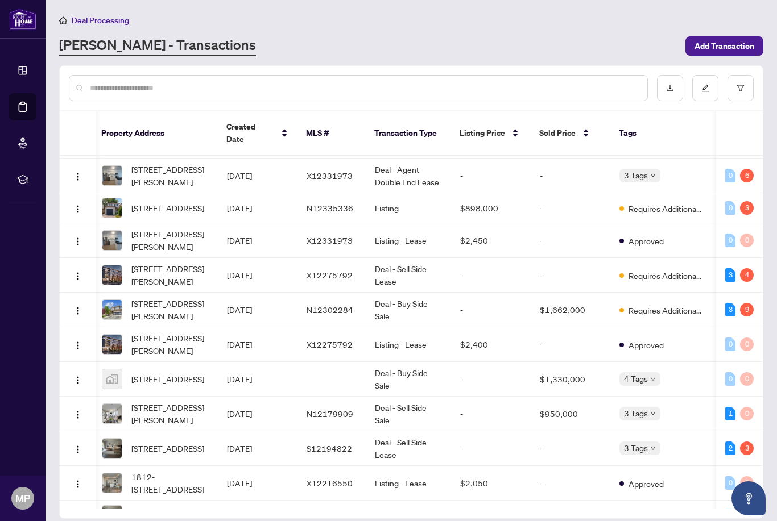
scroll to position [0, 3]
